Goal: Information Seeking & Learning: Learn about a topic

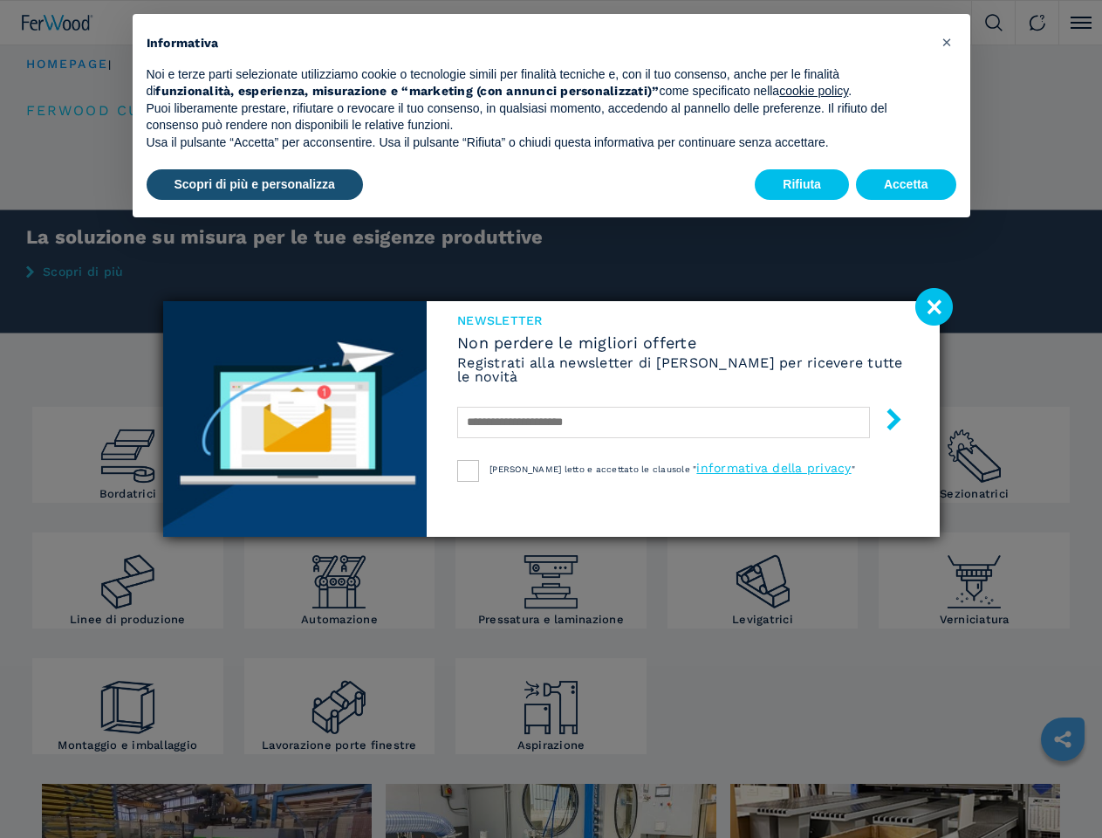
scroll to position [1169, 0]
